Goal: Task Accomplishment & Management: Use online tool/utility

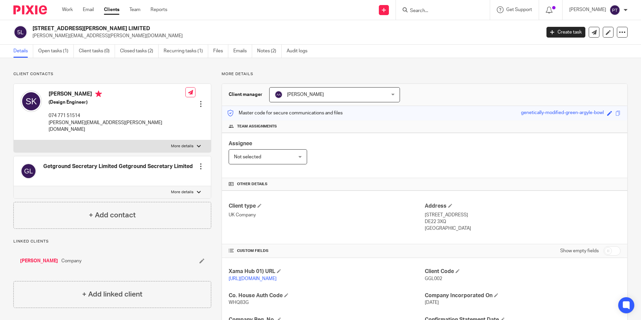
click at [39, 11] on img at bounding box center [30, 9] width 34 height 9
click at [619, 9] on img at bounding box center [614, 10] width 11 height 11
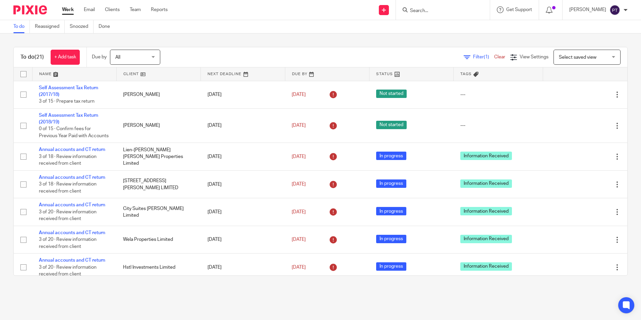
click at [575, 59] on span "Select saved view" at bounding box center [577, 57] width 38 height 5
click at [575, 59] on div "Select saved view" at bounding box center [577, 57] width 38 height 5
click at [504, 53] on div "Filter (1) Clear View Settings View Settings (1) Filters Clear Save Manage save…" at bounding box center [399, 57] width 455 height 15
click at [510, 56] on icon at bounding box center [513, 57] width 7 height 7
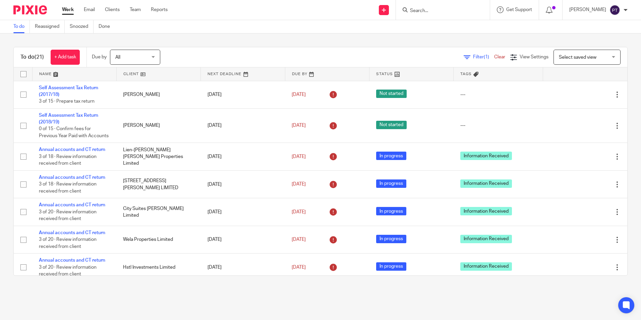
click at [615, 13] on img at bounding box center [614, 10] width 11 height 11
click at [616, 13] on img at bounding box center [614, 10] width 11 height 11
click at [551, 8] on icon at bounding box center [548, 10] width 7 height 7
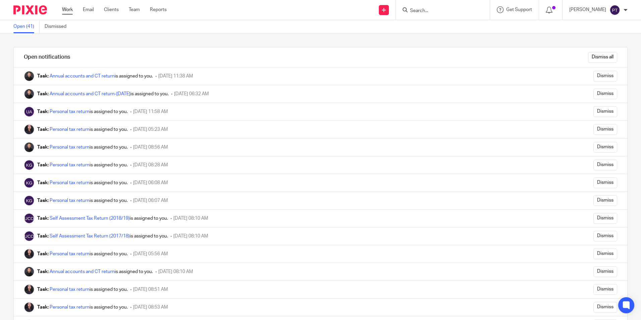
click at [69, 8] on link "Work" at bounding box center [67, 9] width 11 height 7
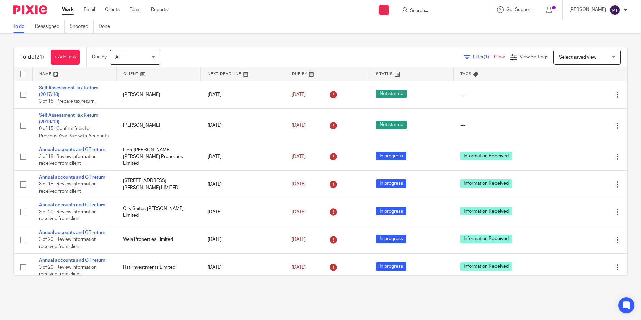
click at [262, 41] on div "To do (21) + Add task Due by All All Today Tomorrow This week Next week This mo…" at bounding box center [320, 161] width 641 height 255
click at [261, 34] on div "To do (21) + Add task Due by All All Today Tomorrow This week Next week This mo…" at bounding box center [320, 161] width 641 height 255
click at [166, 40] on div "To do (21) + Add task Due by All All Today Tomorrow This week Next week This mo…" at bounding box center [320, 161] width 641 height 255
